Goal: Find specific page/section

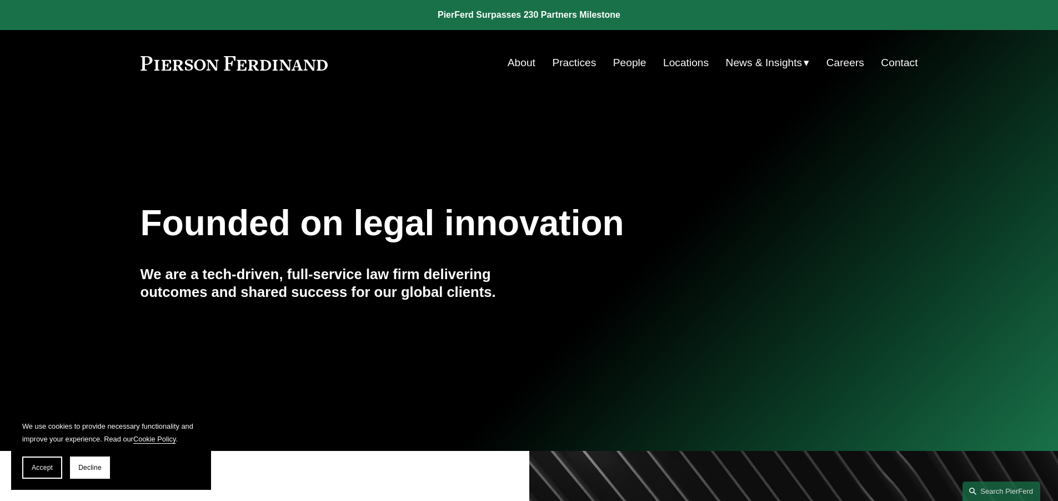
click at [624, 64] on link "People" at bounding box center [629, 62] width 33 height 21
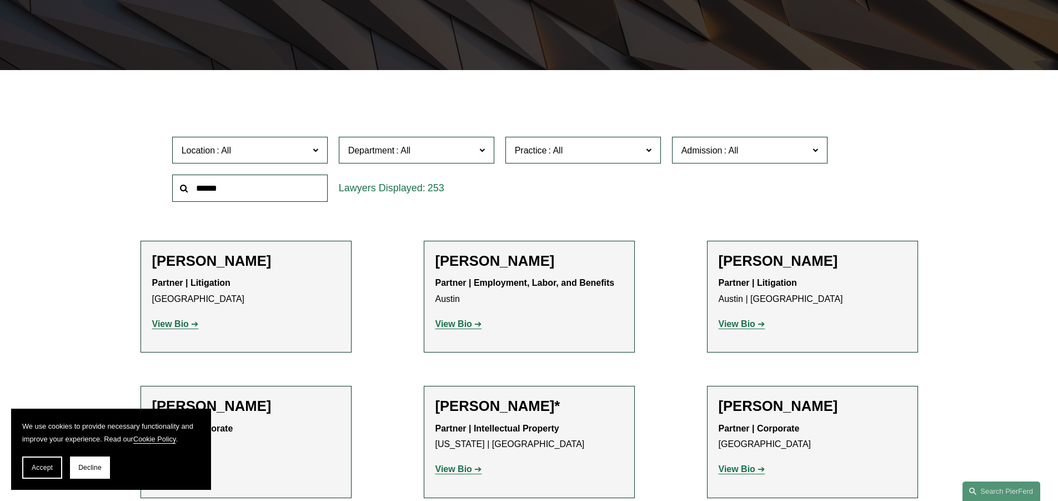
scroll to position [278, 0]
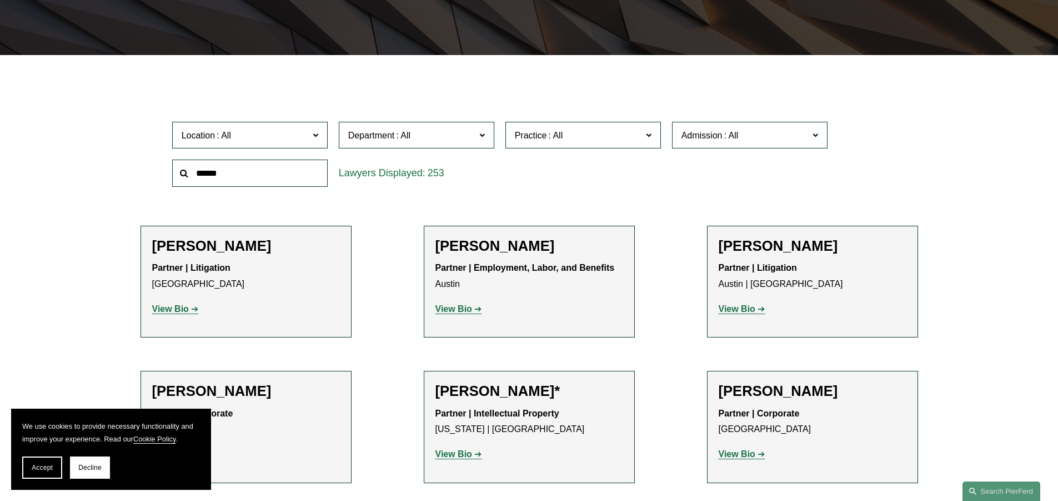
click at [263, 138] on span "Location" at bounding box center [245, 135] width 127 height 15
click at [0, 0] on link "Philadelphia" at bounding box center [0, 0] width 0 height 0
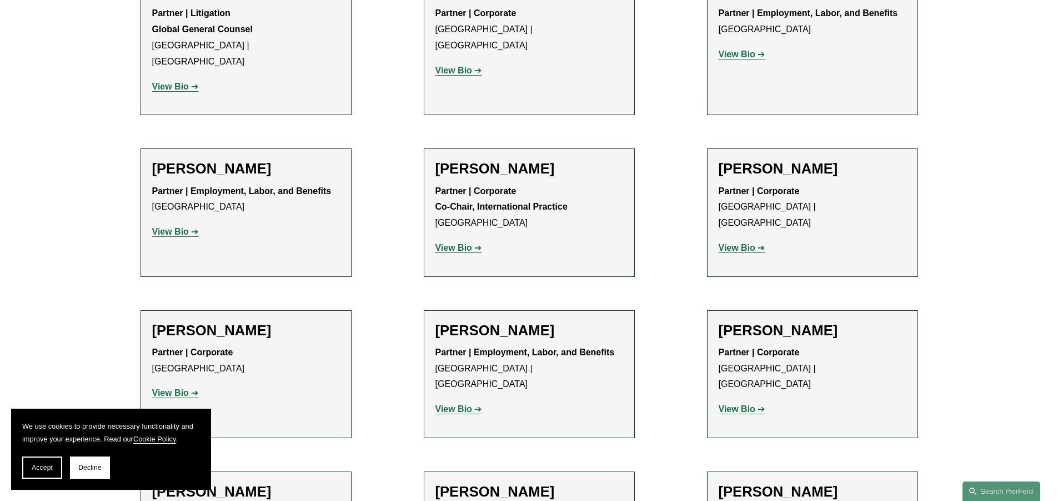
scroll to position [1222, 0]
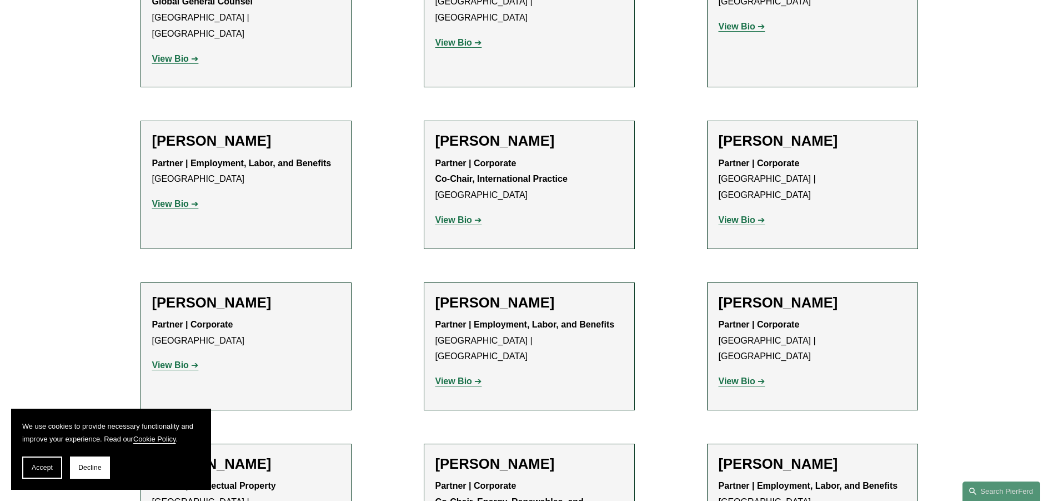
click at [465, 376] on strong "View Bio" at bounding box center [454, 380] width 37 height 9
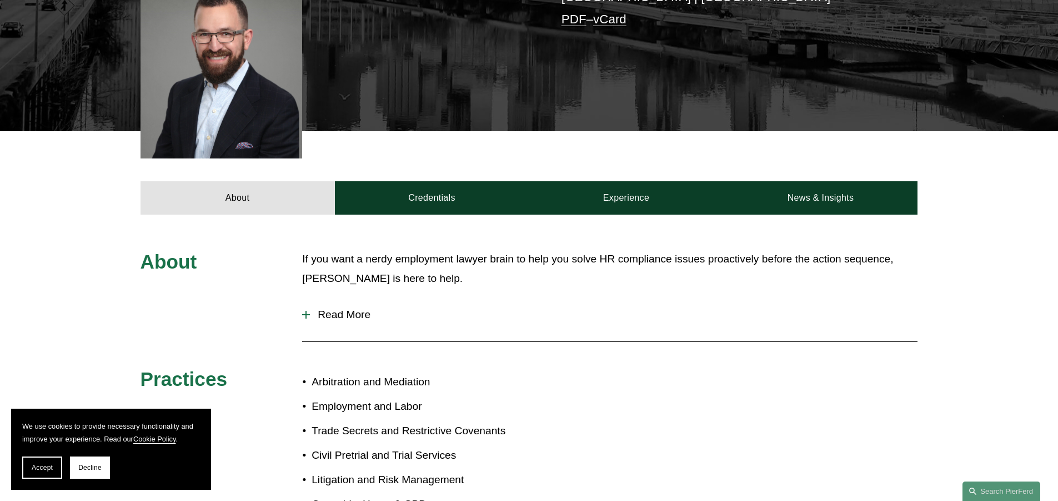
scroll to position [389, 0]
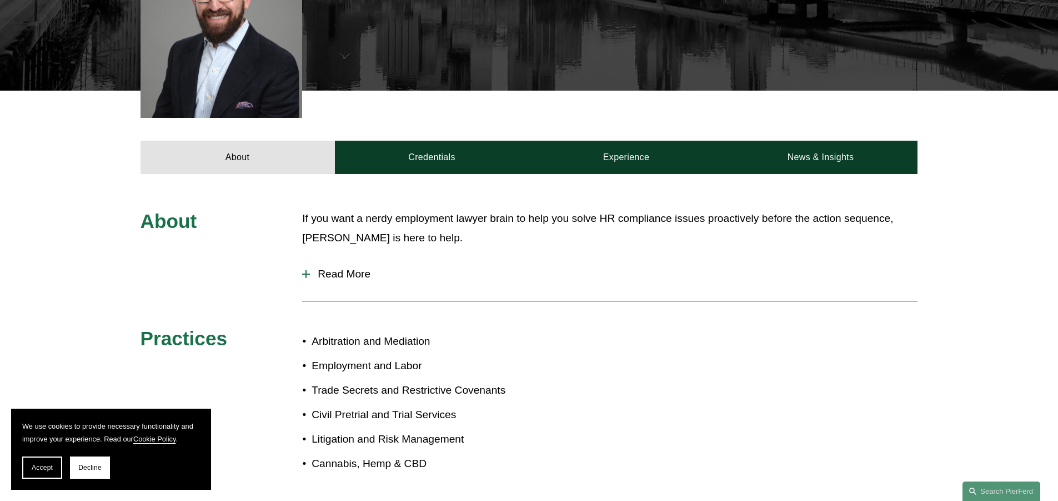
click at [310, 268] on span "Read More" at bounding box center [614, 274] width 608 height 12
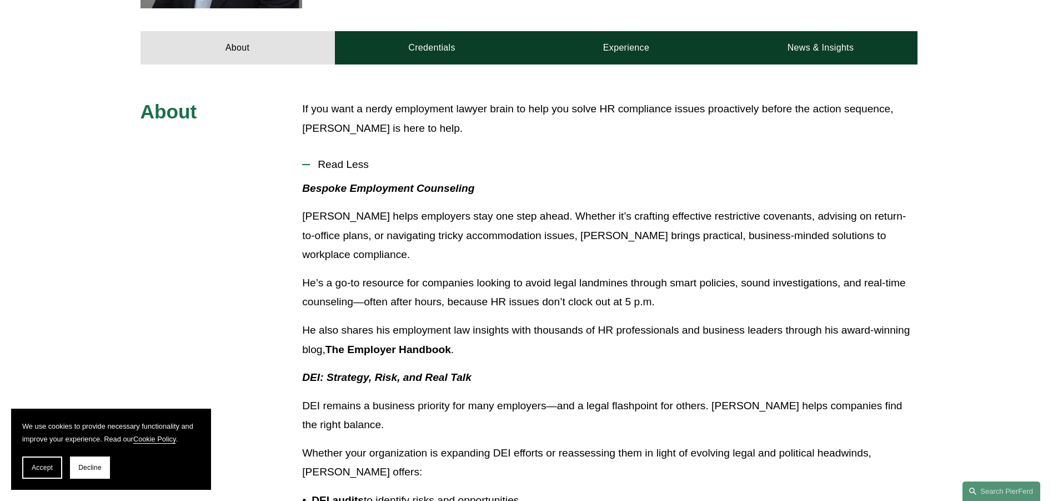
scroll to position [500, 0]
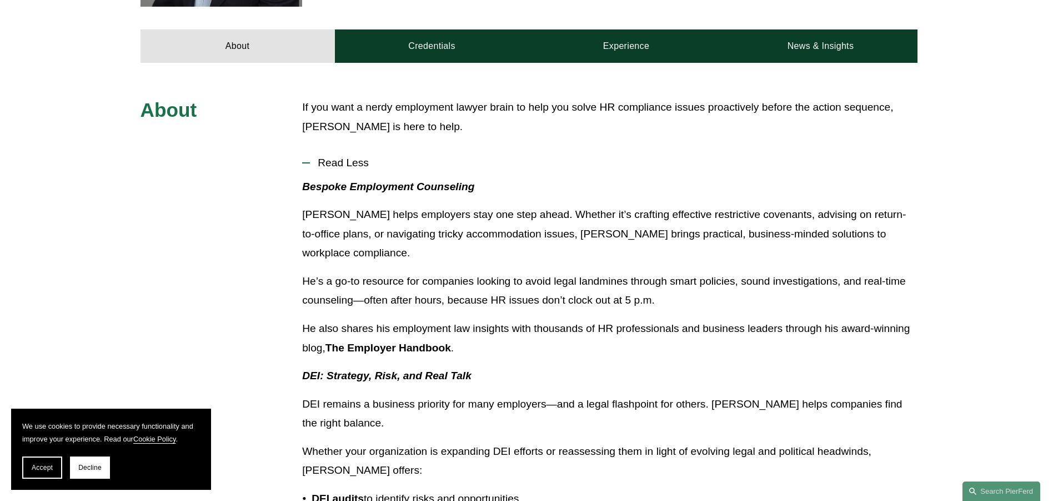
click at [401, 342] on strong "The Employer Handbook" at bounding box center [389, 348] width 126 height 12
